Goal: Task Accomplishment & Management: Complete application form

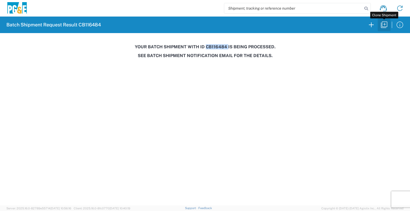
click at [384, 25] on icon "button" at bounding box center [384, 25] width 6 height 6
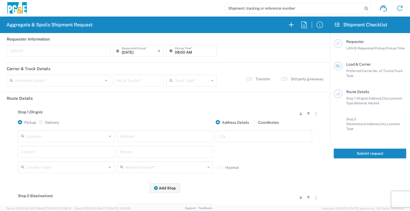
click at [51, 140] on input "text" at bounding box center [66, 135] width 80 height 9
click at [54, 123] on span "Red Bluff SC" at bounding box center [66, 126] width 94 height 8
type input "Red Bluff SC"
type input "[STREET_ADDRESS][PERSON_NAME]"
type input "[GEOGRAPHIC_DATA]"
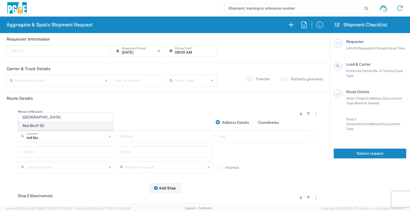
type input "Business No Loading Dock"
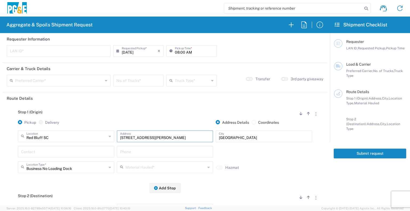
drag, startPoint x: 158, startPoint y: 138, endPoint x: 59, endPoint y: 136, distance: 98.7
click at [59, 136] on div "[GEOGRAPHIC_DATA] [GEOGRAPHIC_DATA] Location [GEOGRAPHIC_DATA] [GEOGRAPHIC_DATA…" at bounding box center [165, 137] width 297 height 15
click at [72, 53] on input "text" at bounding box center [58, 50] width 97 height 9
type input "JT48"
click at [175, 51] on input "08:00 AM" at bounding box center [194, 50] width 39 height 9
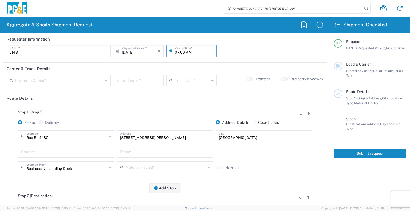
type input "07:00 AM"
click at [86, 75] on div "Preferred Carrier *" at bounding box center [59, 81] width 104 height 12
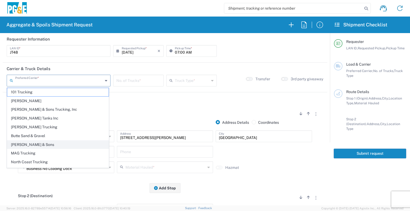
scroll to position [15, 0]
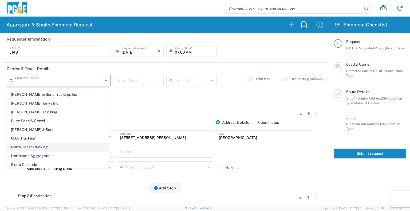
click at [65, 145] on span "North Coast Trucking" at bounding box center [57, 147] width 101 height 8
type input "North Coast Trucking"
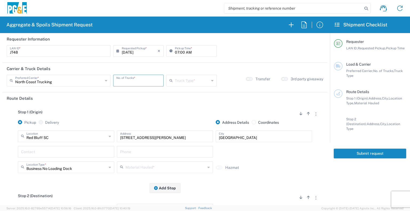
click at [131, 79] on input "number" at bounding box center [138, 79] width 44 height 9
type input "2"
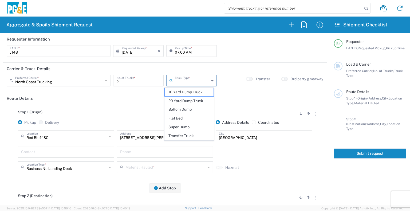
click at [197, 79] on input "text" at bounding box center [192, 79] width 34 height 9
click at [188, 127] on span "Super Dump" at bounding box center [189, 127] width 49 height 8
type input "Super Dump"
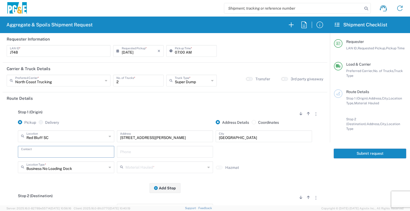
click at [84, 155] on input "text" at bounding box center [66, 151] width 90 height 9
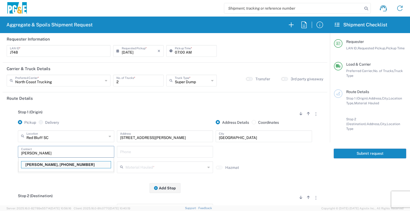
type input "[PERSON_NAME]"
type input "[PHONE_NUMBER]"
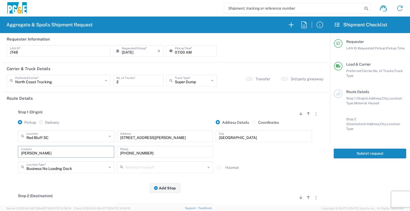
type input "[PERSON_NAME]"
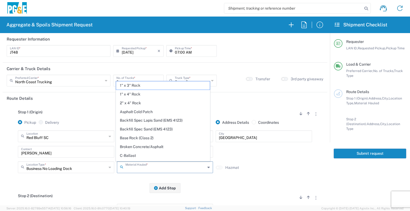
click at [134, 171] on input "text" at bounding box center [165, 166] width 80 height 9
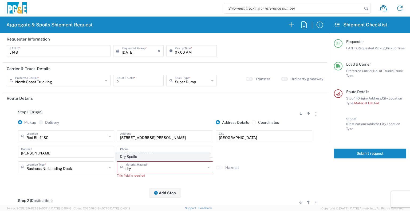
click at [137, 157] on span "Dry Spoils" at bounding box center [163, 157] width 94 height 8
type input "Dry Spoils"
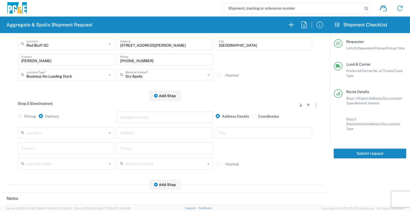
scroll to position [97, 0]
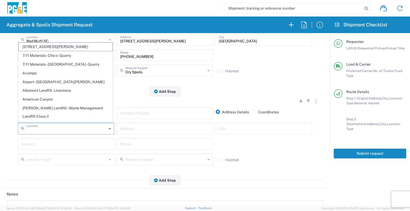
click at [101, 129] on input "text" at bounding box center [66, 127] width 80 height 9
click at [139, 130] on input "text" at bounding box center [165, 127] width 90 height 9
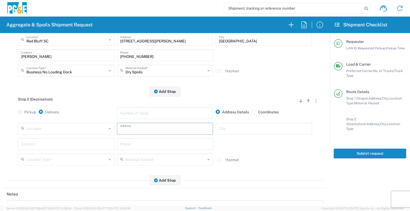
paste input "[PERSON_NAME], [STREET_ADDRESS]"
click at [141, 130] on input "[PERSON_NAME], [STREET_ADDRESS]" at bounding box center [165, 127] width 90 height 9
type input "[STREET_ADDRESS]"
click at [215, 130] on div "City" at bounding box center [263, 129] width 96 height 12
type input "[GEOGRAPHIC_DATA]"
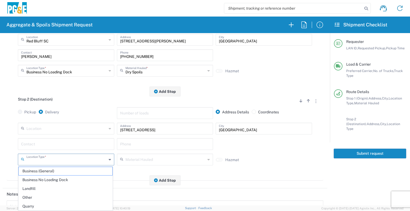
click at [95, 157] on input "text" at bounding box center [66, 158] width 80 height 9
click at [38, 198] on span "Other" at bounding box center [66, 197] width 94 height 8
type input "Other"
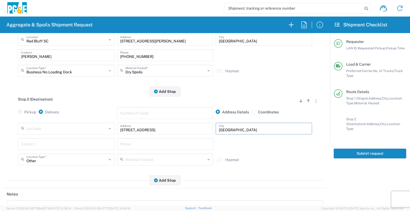
drag, startPoint x: 239, startPoint y: 132, endPoint x: 157, endPoint y: 131, distance: 82.1
click at [157, 131] on div "Location [STREET_ADDRESS][PERSON_NAME] 7/11 Materials - [GEOGRAPHIC_DATA] - Qua…" at bounding box center [165, 130] width 297 height 15
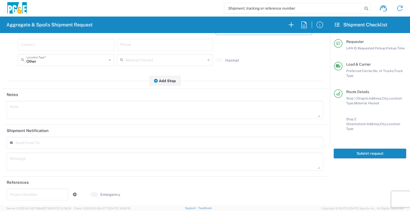
type input "[PERSON_NAME]"
click at [68, 138] on div "Send Email To:" at bounding box center [165, 143] width 316 height 12
type input "[EMAIL_ADDRESS][DOMAIN_NAME]"
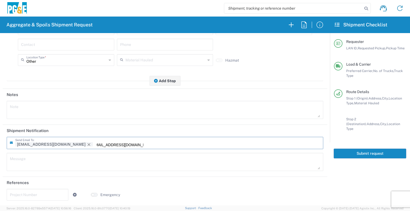
type input "[EMAIL_ADDRESS][DOMAIN_NAME]"
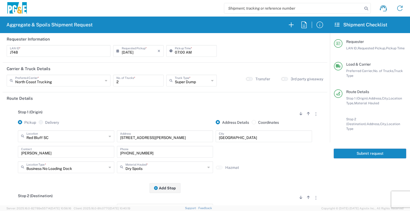
click at [363, 149] on button "Submit request" at bounding box center [369, 154] width 73 height 10
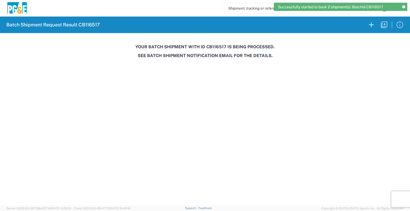
click at [220, 45] on h3 "Your batch shipment with id CB116517 is being processed." at bounding box center [205, 46] width 402 height 5
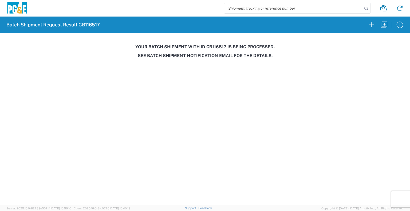
copy h3 "CB116517"
